Goal: Complete application form

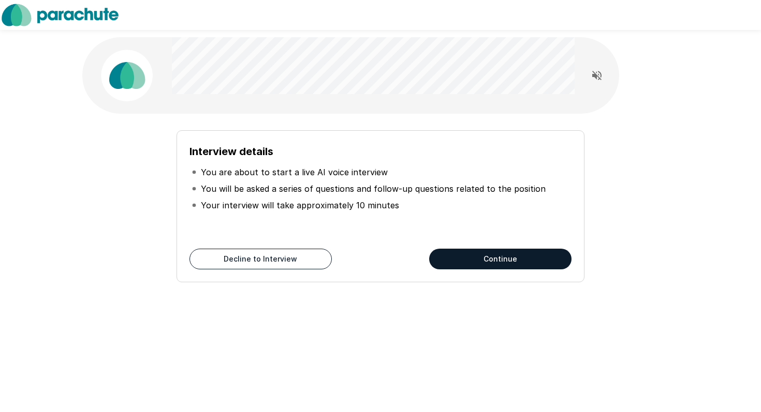
click at [486, 256] on button "Continue" at bounding box center [500, 259] width 142 height 21
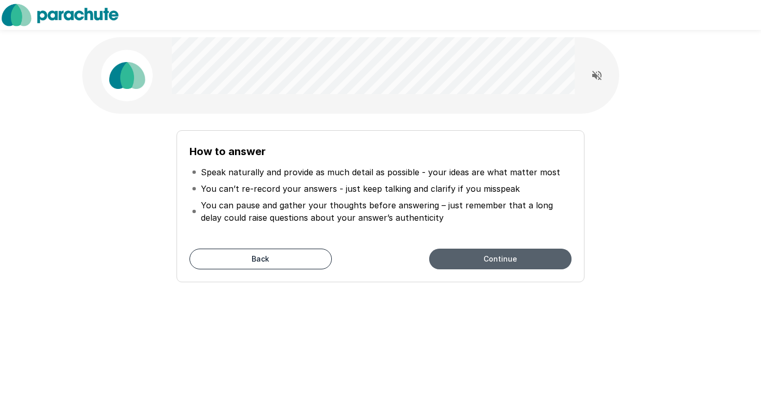
click at [442, 255] on button "Continue" at bounding box center [500, 259] width 142 height 21
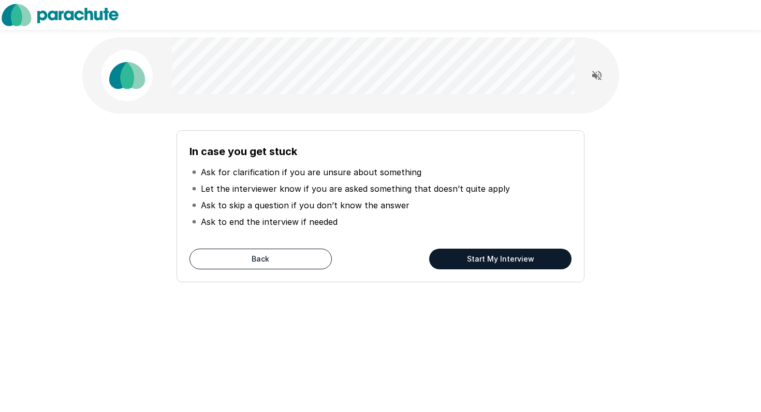
click at [474, 256] on button "Start My Interview" at bounding box center [500, 259] width 142 height 21
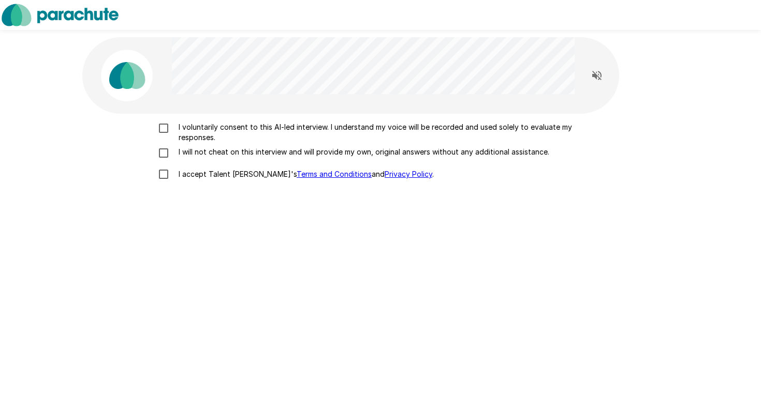
click at [274, 132] on p "I voluntarily consent to this AI-led interview. I understand my voice will be r…" at bounding box center [391, 132] width 434 height 21
click at [233, 154] on p "I will not cheat on this interview and will provide my own, original answers wi…" at bounding box center [361, 152] width 375 height 10
click at [213, 174] on p "I accept Talent Llama's Terms and Conditions and Privacy Policy ." at bounding box center [303, 174] width 259 height 10
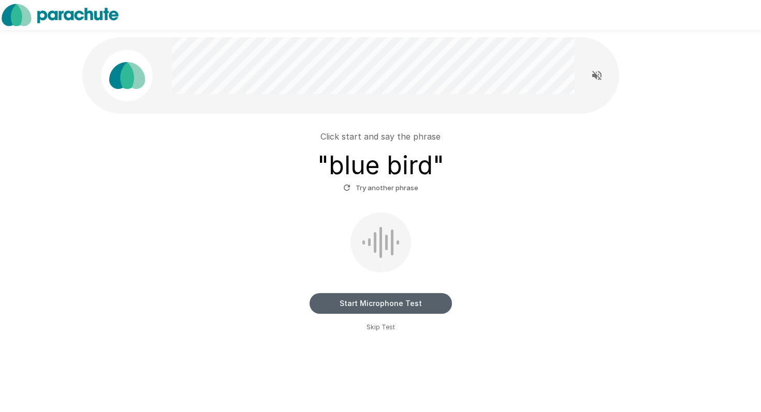
click at [372, 302] on button "Start Microphone Test" at bounding box center [380, 303] width 142 height 21
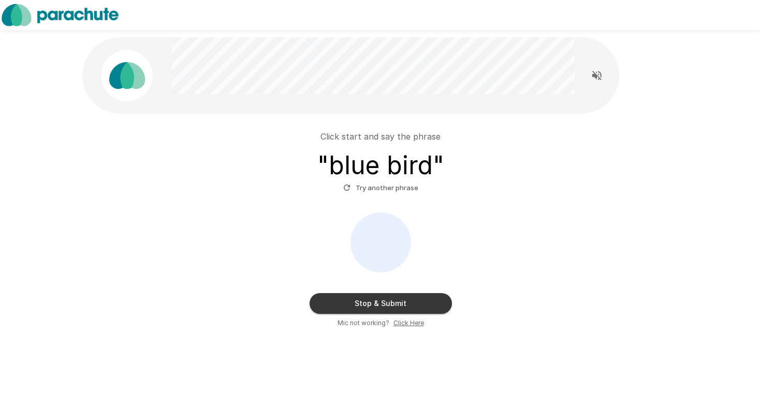
click at [372, 302] on button "Stop & Submit" at bounding box center [380, 303] width 142 height 21
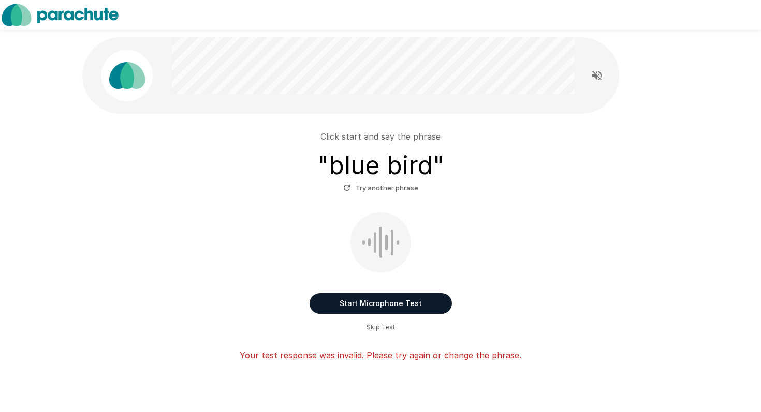
click at [488, 267] on div "Start Microphone Test Skip Test" at bounding box center [380, 273] width 588 height 120
click at [401, 303] on button "Start Microphone Test" at bounding box center [380, 303] width 142 height 21
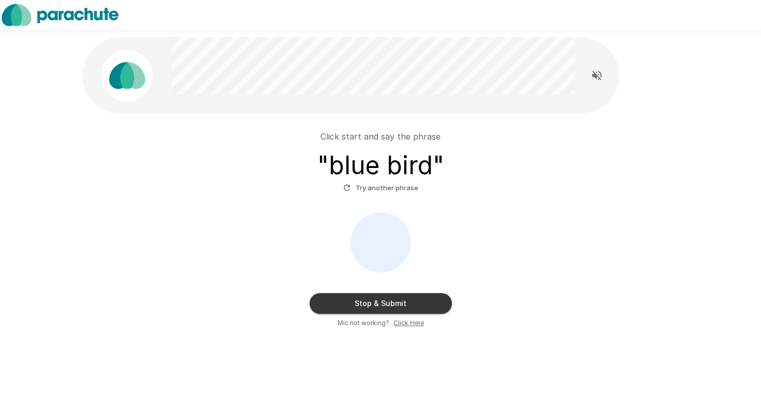
click at [401, 303] on button "Stop & Submit" at bounding box center [380, 303] width 142 height 21
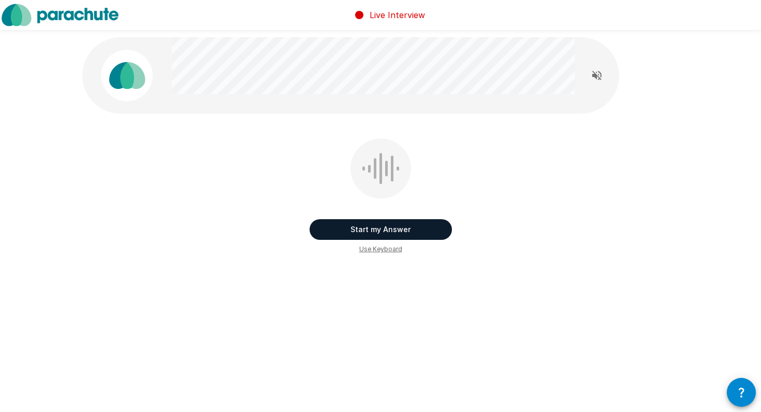
click at [427, 232] on button "Start my Answer" at bounding box center [380, 229] width 142 height 21
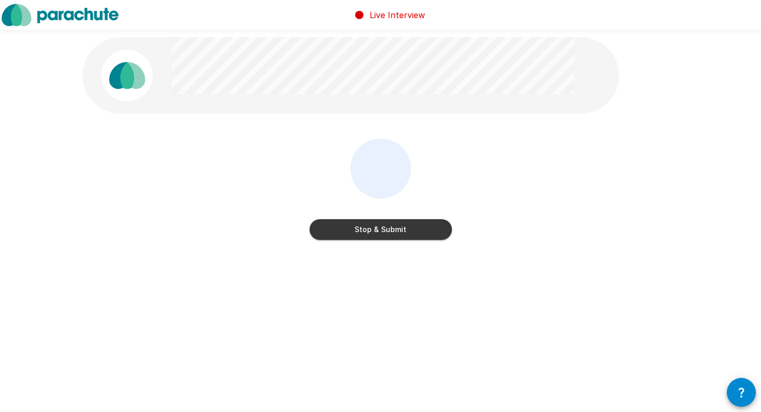
click at [427, 232] on button "Stop & Submit" at bounding box center [380, 229] width 142 height 21
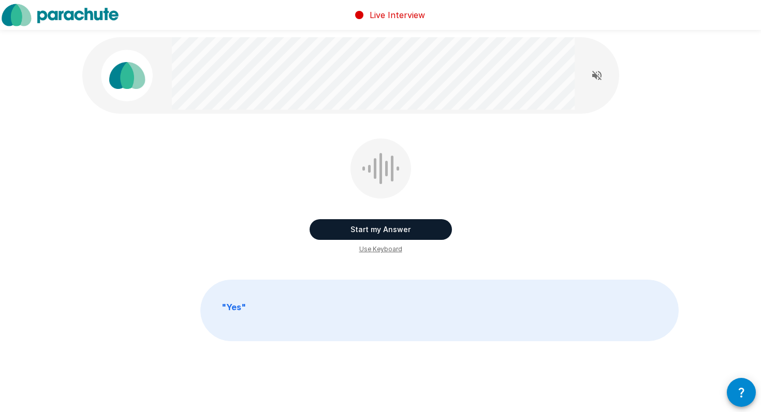
click at [428, 230] on button "Start my Answer" at bounding box center [380, 229] width 142 height 21
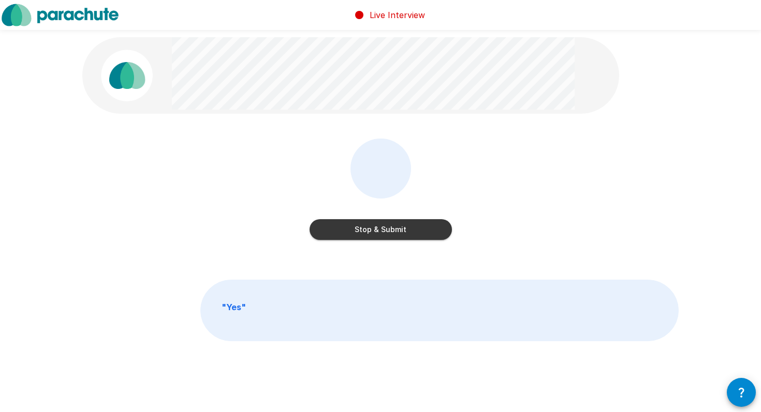
click at [428, 230] on button "Stop & Submit" at bounding box center [380, 229] width 142 height 21
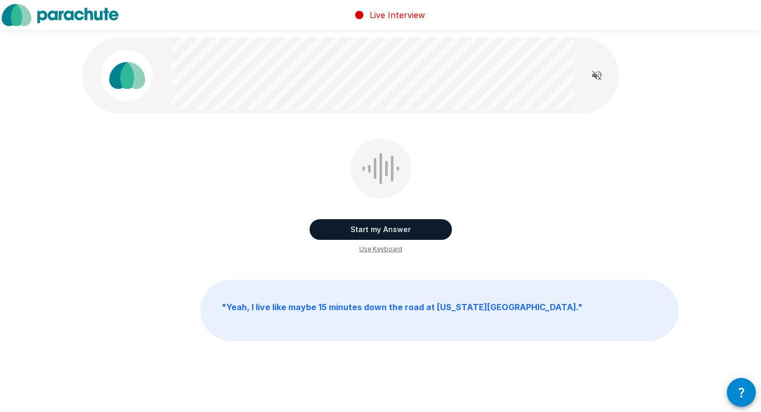
click at [359, 232] on button "Start my Answer" at bounding box center [380, 229] width 142 height 21
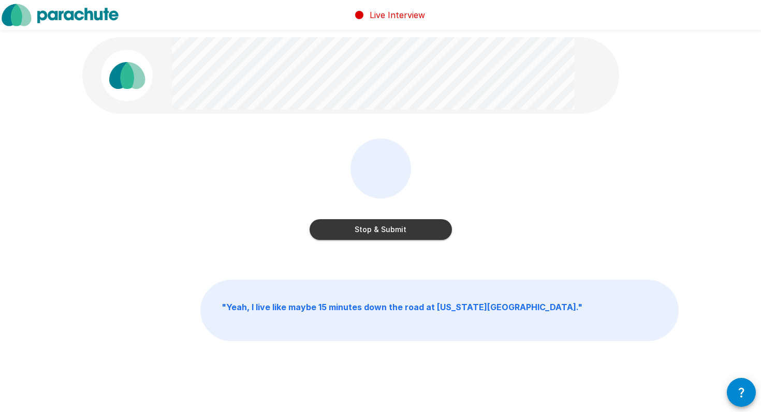
click at [359, 234] on button "Stop & Submit" at bounding box center [380, 229] width 142 height 21
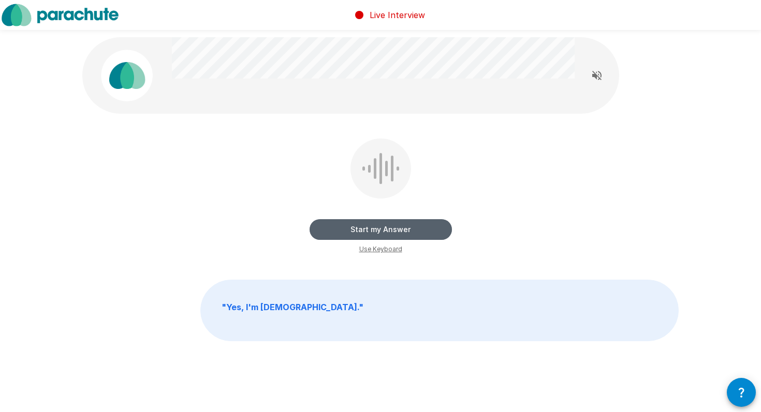
click at [398, 228] on button "Start my Answer" at bounding box center [380, 229] width 142 height 21
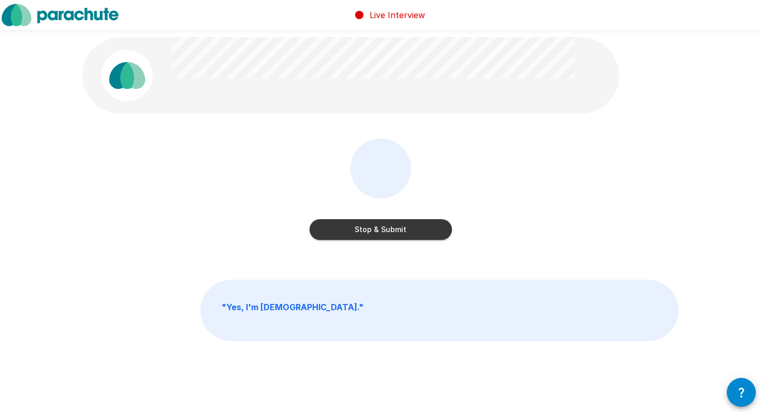
click at [390, 229] on button "Stop & Submit" at bounding box center [380, 229] width 142 height 21
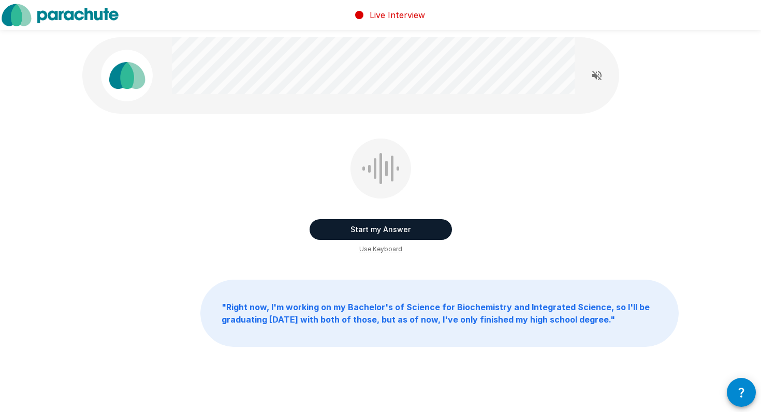
click at [375, 225] on button "Start my Answer" at bounding box center [380, 229] width 142 height 21
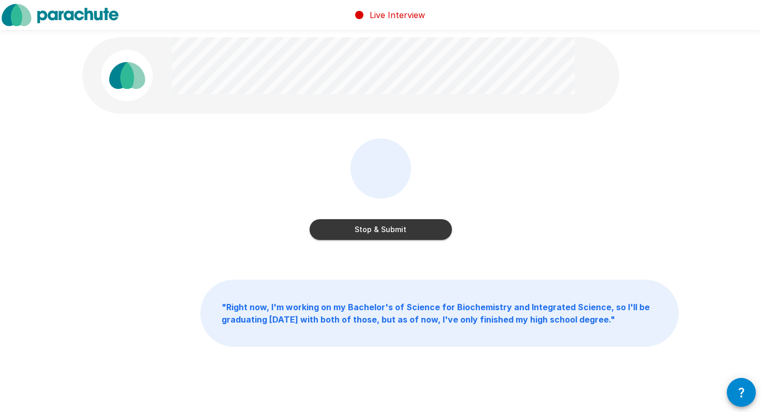
click at [375, 225] on button "Stop & Submit" at bounding box center [380, 229] width 142 height 21
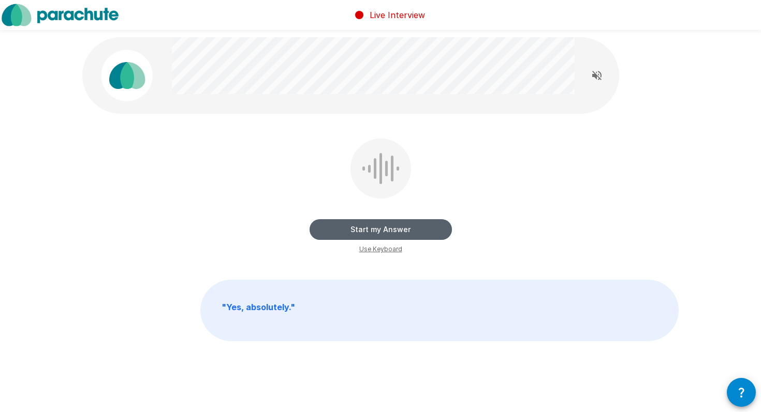
click at [349, 228] on button "Start my Answer" at bounding box center [380, 229] width 142 height 21
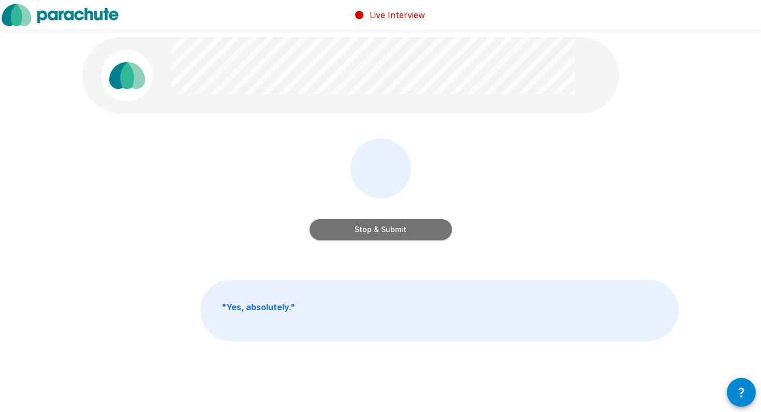
click at [349, 228] on button "Stop & Submit" at bounding box center [380, 229] width 142 height 21
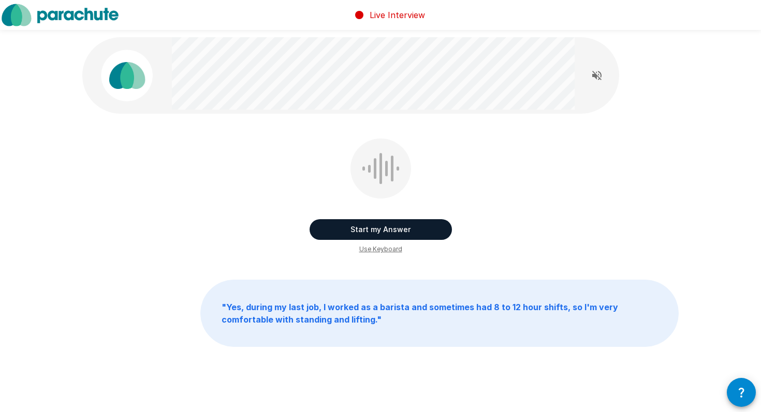
click at [349, 228] on button "Start my Answer" at bounding box center [380, 229] width 142 height 21
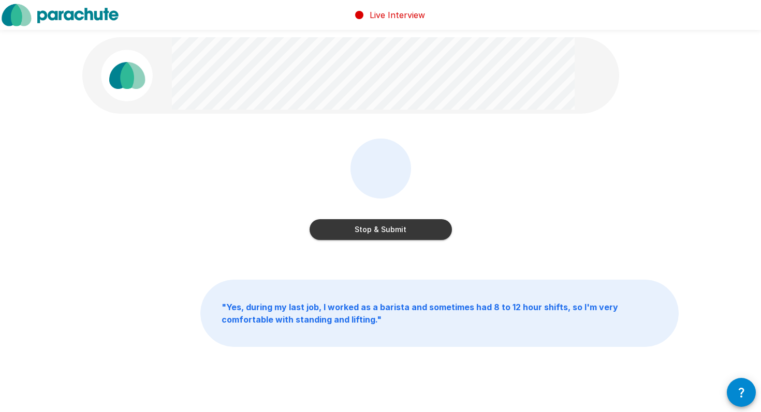
click at [349, 228] on button "Stop & Submit" at bounding box center [380, 229] width 142 height 21
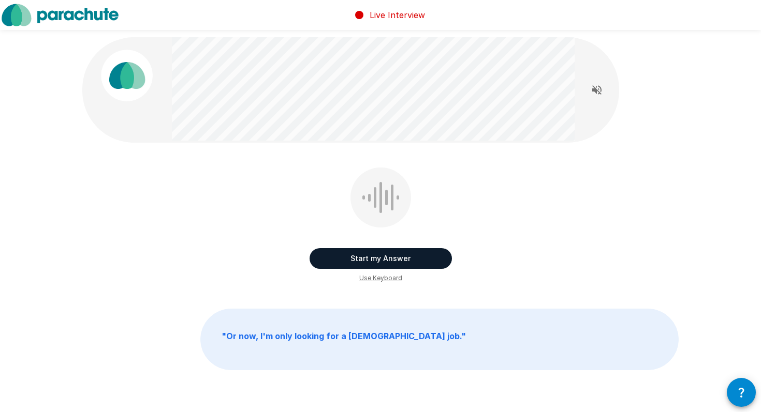
click at [349, 255] on button "Start my Answer" at bounding box center [380, 258] width 142 height 21
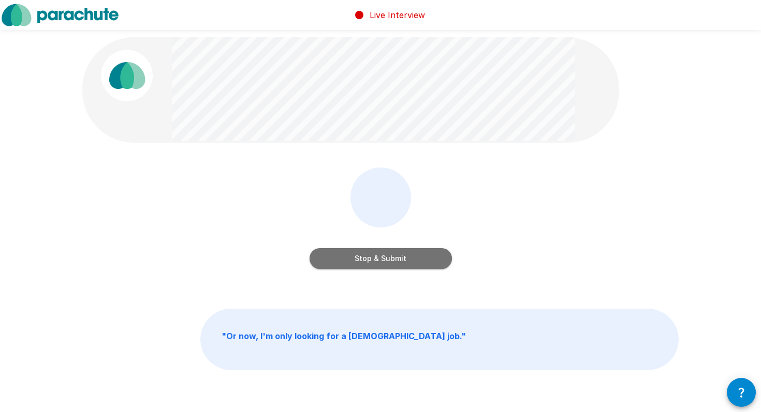
click at [382, 252] on button "Stop & Submit" at bounding box center [380, 258] width 142 height 21
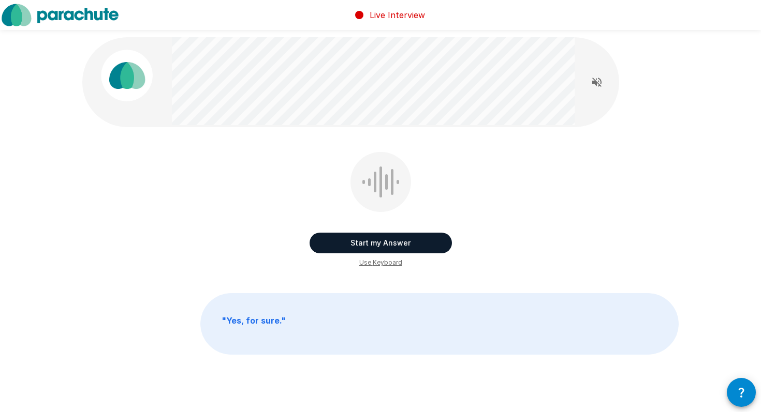
click at [397, 243] on button "Start my Answer" at bounding box center [380, 243] width 142 height 21
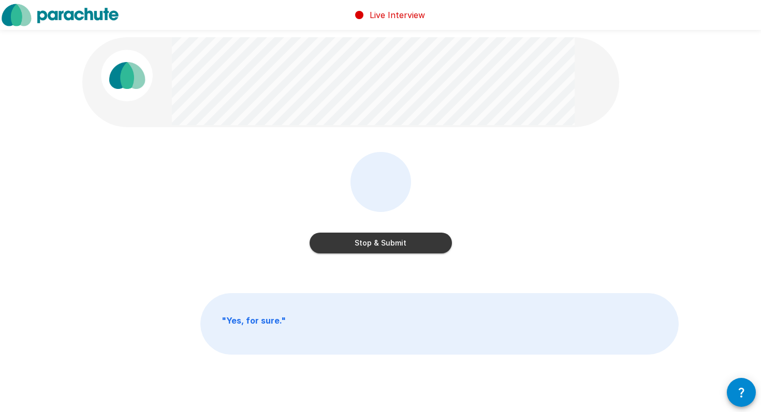
click at [382, 244] on button "Stop & Submit" at bounding box center [380, 243] width 142 height 21
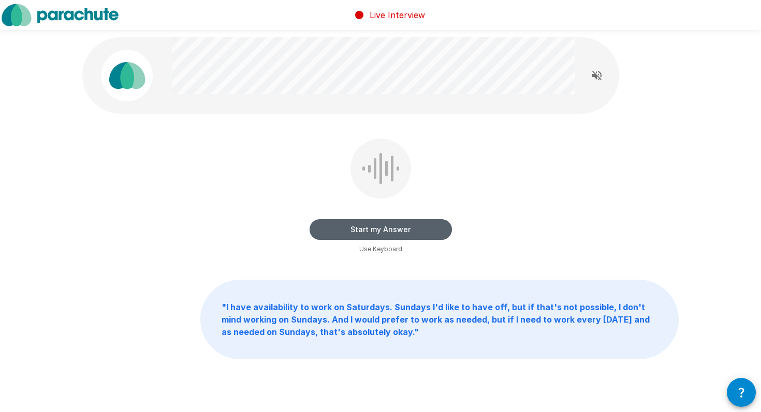
click at [387, 225] on button "Start my Answer" at bounding box center [380, 229] width 142 height 21
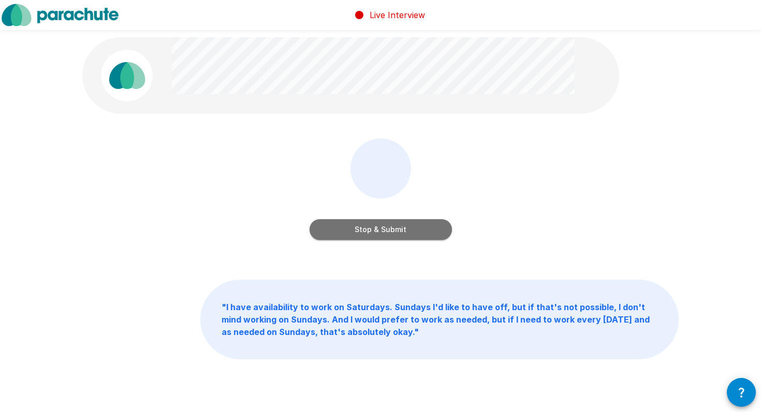
click at [387, 225] on button "Stop & Submit" at bounding box center [380, 229] width 142 height 21
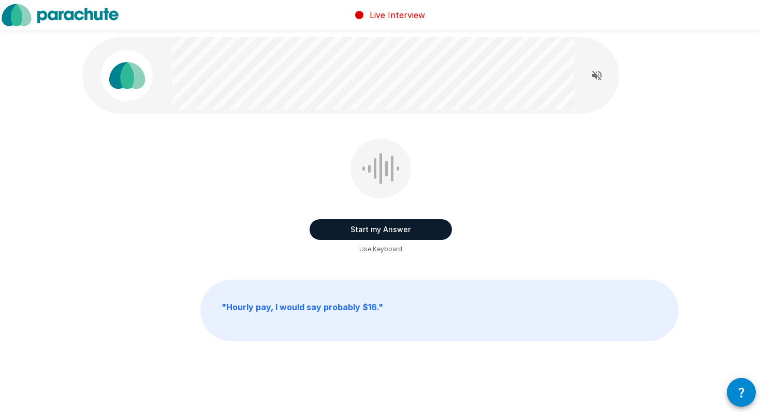
click at [387, 225] on button "Start my Answer" at bounding box center [380, 229] width 142 height 21
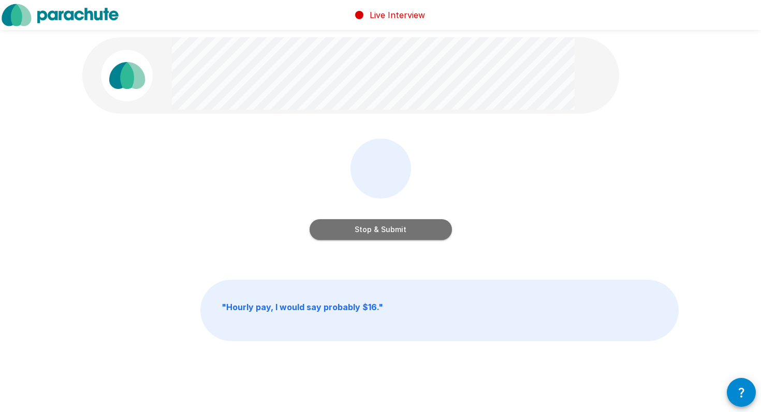
click at [387, 225] on button "Stop & Submit" at bounding box center [380, 229] width 142 height 21
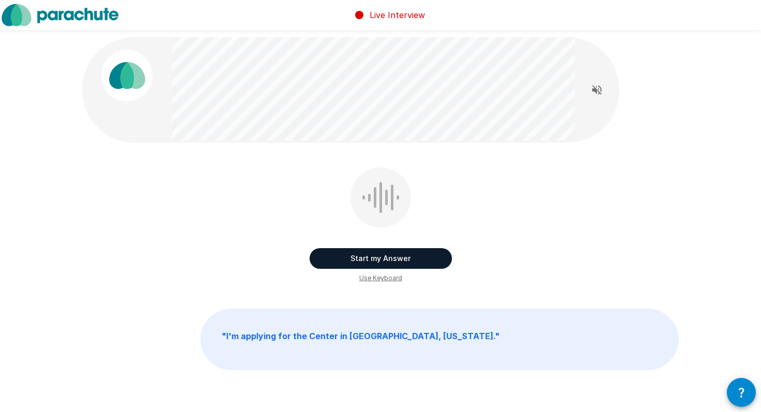
click at [371, 252] on button "Start my Answer" at bounding box center [380, 258] width 142 height 21
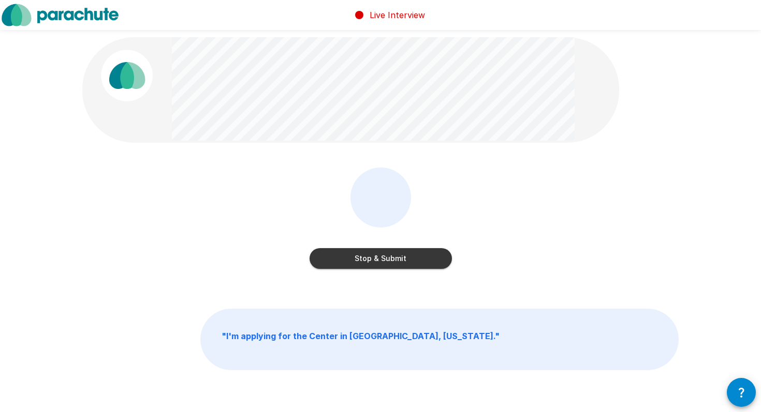
click at [371, 252] on button "Stop & Submit" at bounding box center [380, 258] width 142 height 21
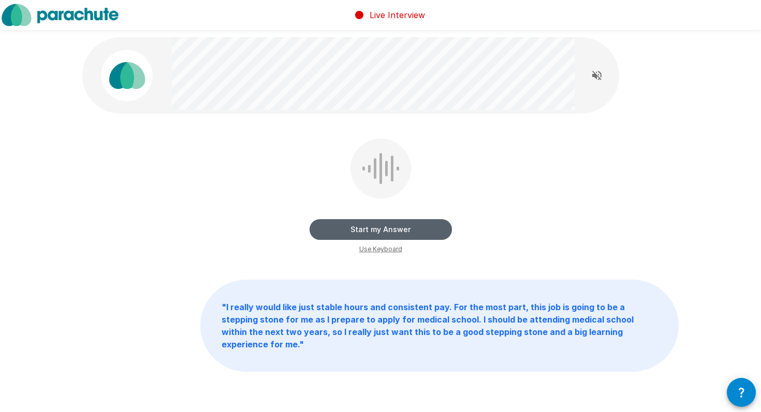
click at [377, 230] on button "Start my Answer" at bounding box center [380, 229] width 142 height 21
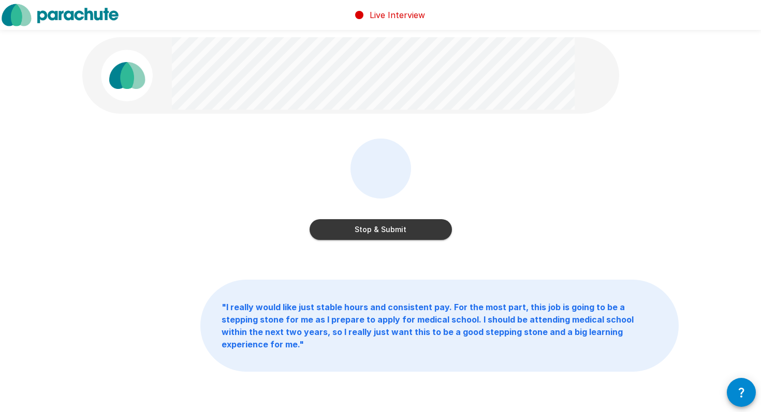
click at [377, 230] on button "Stop & Submit" at bounding box center [380, 229] width 142 height 21
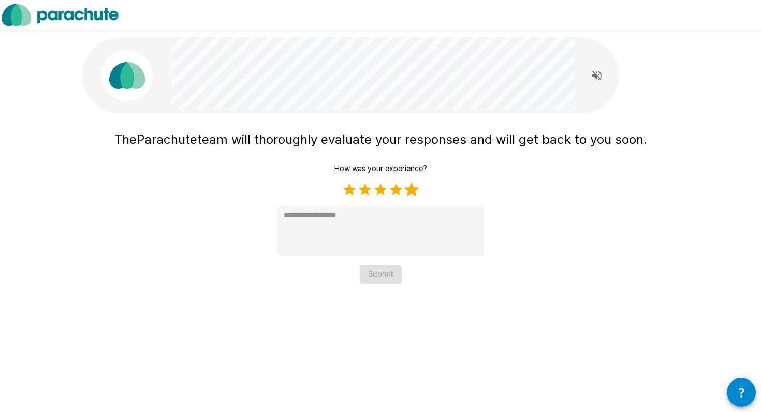
click at [415, 194] on label "5 Stars" at bounding box center [412, 190] width 16 height 16
type textarea "*"
click at [384, 277] on button "Submit" at bounding box center [381, 274] width 42 height 19
